Goal: Task Accomplishment & Management: Use online tool/utility

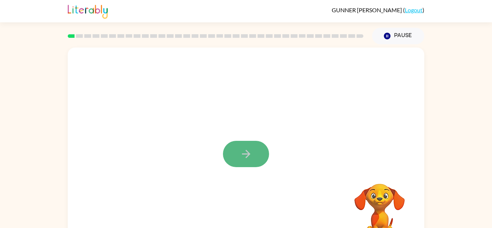
click at [245, 160] on button "button" at bounding box center [246, 154] width 46 height 26
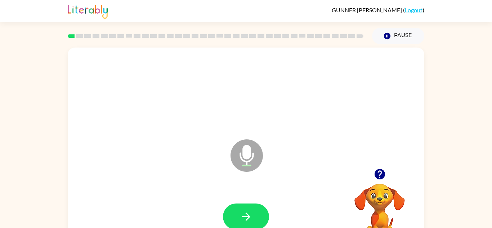
click at [250, 164] on icon at bounding box center [246, 155] width 32 height 32
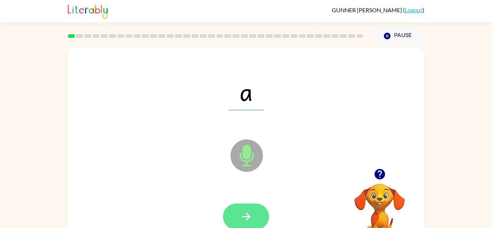
click at [251, 216] on icon "button" at bounding box center [246, 216] width 13 height 13
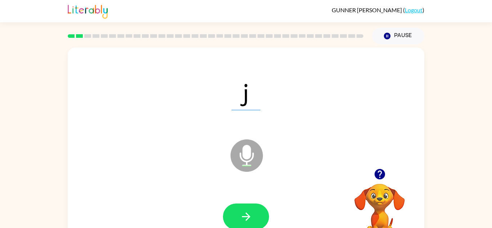
click at [251, 216] on icon "button" at bounding box center [246, 216] width 13 height 13
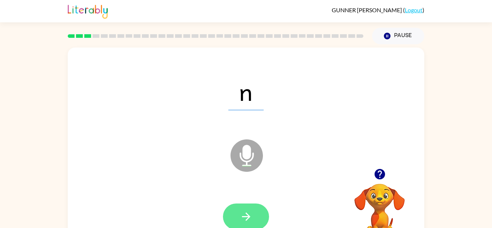
click at [238, 223] on button "button" at bounding box center [246, 216] width 46 height 26
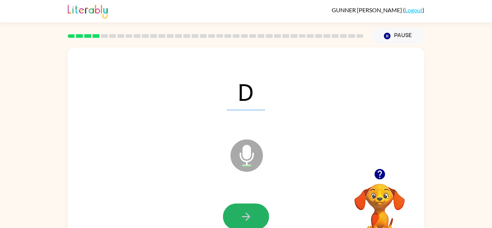
click at [238, 223] on button "button" at bounding box center [246, 216] width 46 height 26
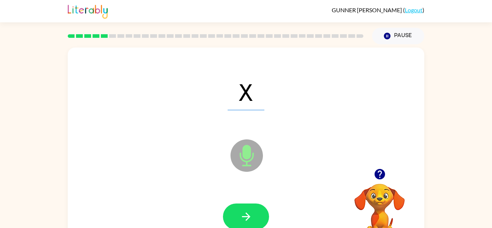
click at [238, 223] on button "button" at bounding box center [246, 216] width 46 height 26
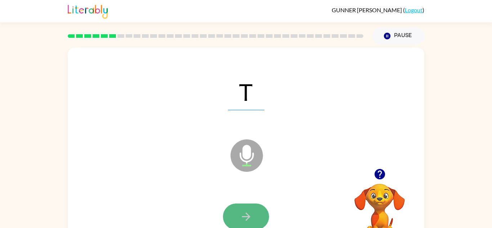
click at [247, 213] on icon "button" at bounding box center [246, 216] width 13 height 13
click at [236, 214] on button "button" at bounding box center [246, 216] width 46 height 26
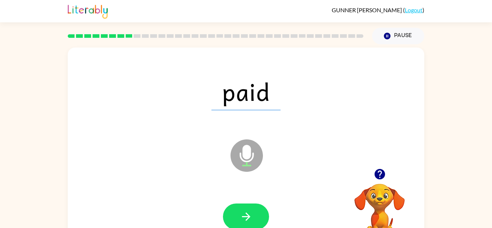
click at [236, 214] on button "button" at bounding box center [246, 216] width 46 height 26
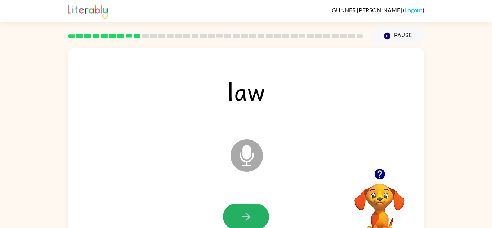
click at [236, 214] on button "button" at bounding box center [246, 216] width 46 height 26
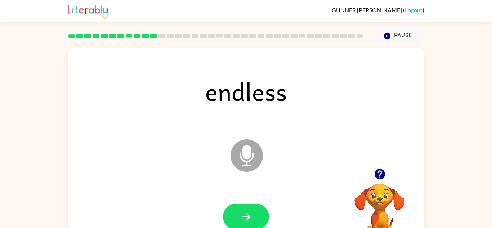
click at [236, 214] on button "button" at bounding box center [246, 216] width 46 height 26
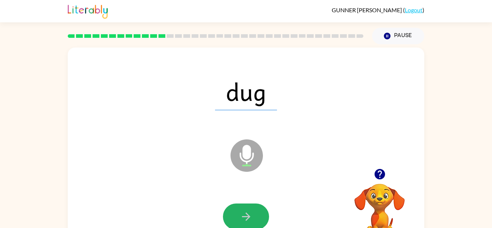
click at [236, 214] on button "button" at bounding box center [246, 216] width 46 height 26
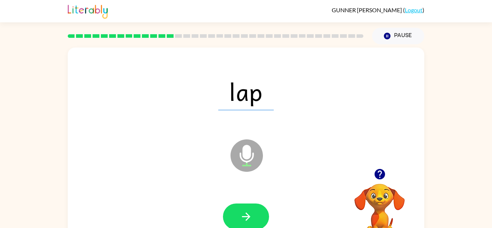
click at [236, 214] on button "button" at bounding box center [246, 216] width 46 height 26
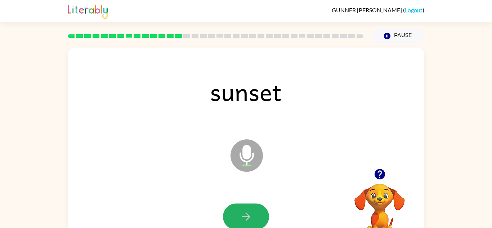
click at [236, 214] on button "button" at bounding box center [246, 216] width 46 height 26
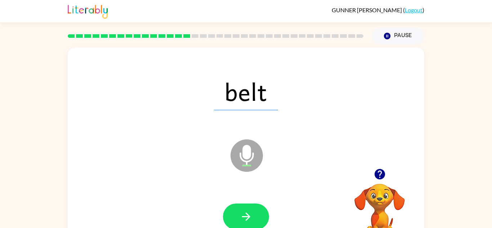
click at [236, 214] on button "button" at bounding box center [246, 216] width 46 height 26
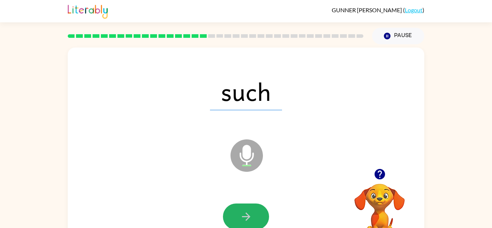
click at [236, 214] on button "button" at bounding box center [246, 216] width 46 height 26
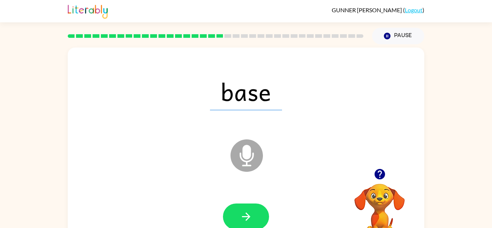
click at [236, 214] on button "button" at bounding box center [246, 216] width 46 height 26
click at [236, 214] on div at bounding box center [246, 216] width 46 height 26
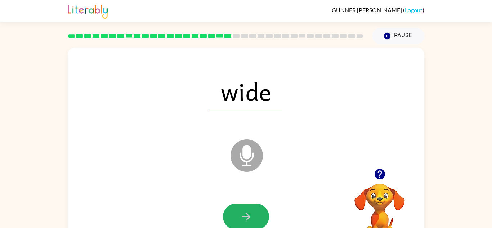
click at [236, 214] on button "button" at bounding box center [246, 216] width 46 height 26
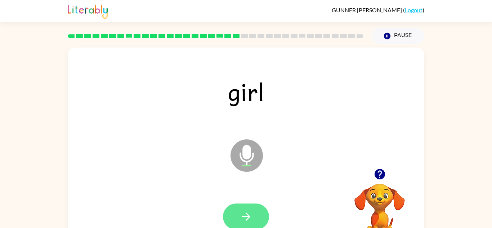
click at [238, 217] on button "button" at bounding box center [246, 216] width 46 height 26
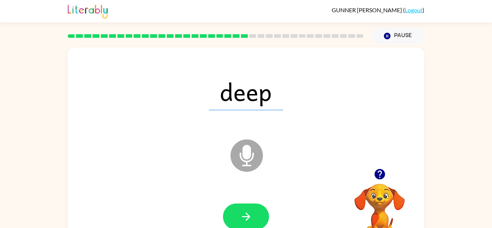
click at [238, 217] on button "button" at bounding box center [246, 216] width 46 height 26
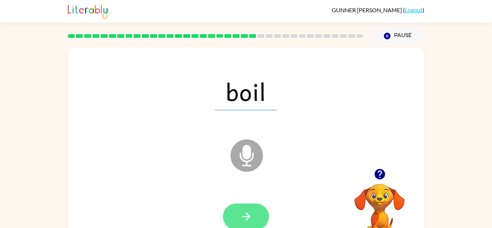
click at [234, 217] on button "button" at bounding box center [246, 216] width 46 height 26
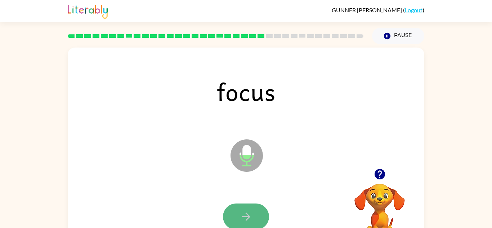
click at [233, 219] on button "button" at bounding box center [246, 216] width 46 height 26
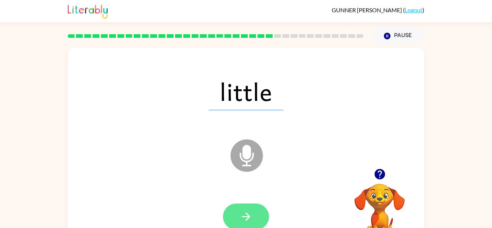
click at [236, 221] on button "button" at bounding box center [246, 216] width 46 height 26
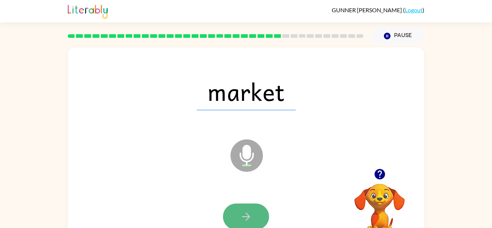
click at [237, 223] on button "button" at bounding box center [246, 216] width 46 height 26
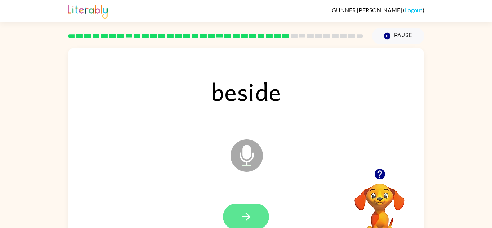
click at [236, 225] on button "button" at bounding box center [246, 216] width 46 height 26
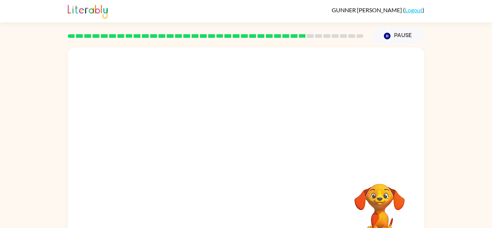
click at [237, 217] on div "Your browser must support playing .mp4 files to use Literably. Please try using…" at bounding box center [246, 149] width 356 height 205
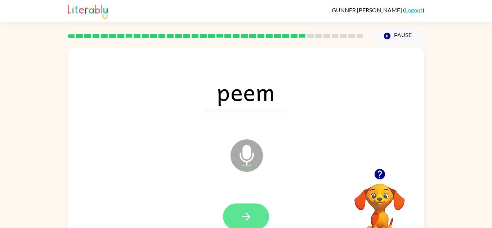
click at [238, 218] on button "button" at bounding box center [246, 216] width 46 height 26
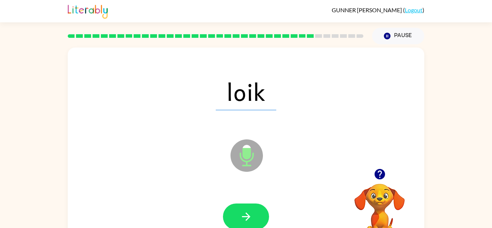
click at [238, 218] on button "button" at bounding box center [246, 216] width 46 height 26
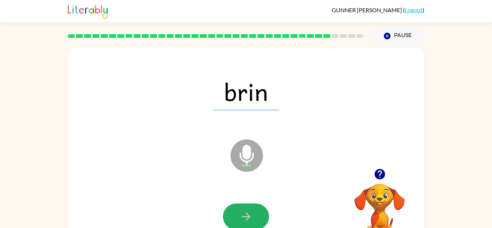
click at [238, 218] on button "button" at bounding box center [246, 216] width 46 height 26
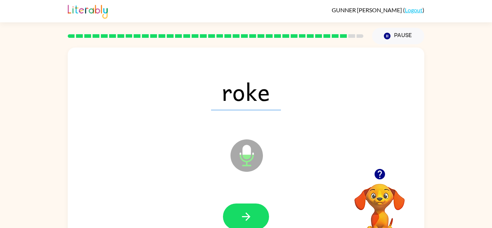
click at [238, 218] on button "button" at bounding box center [246, 216] width 46 height 26
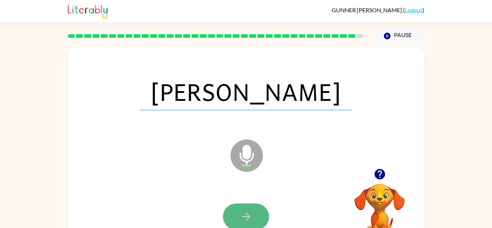
click at [238, 219] on button "button" at bounding box center [246, 216] width 46 height 26
